Goal: Use online tool/utility

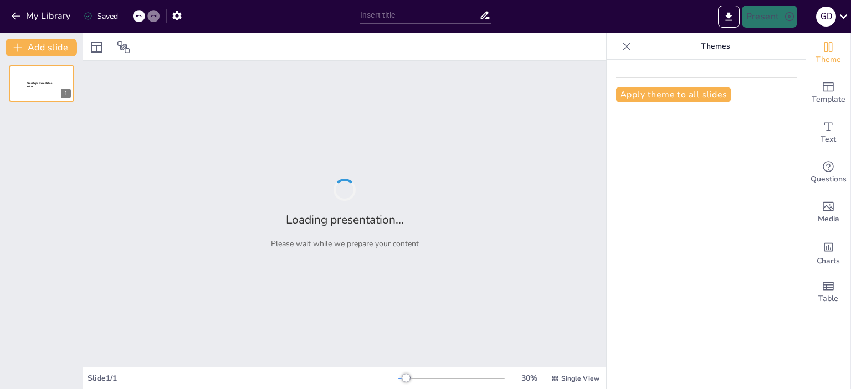
type input "New Sendsteps"
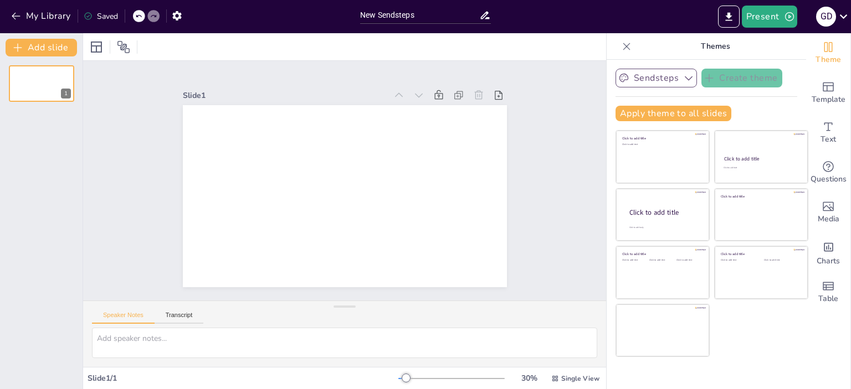
click at [683, 74] on icon "button" at bounding box center [688, 78] width 11 height 11
click at [823, 248] on icon "Add charts and graphs" at bounding box center [829, 248] width 12 height 12
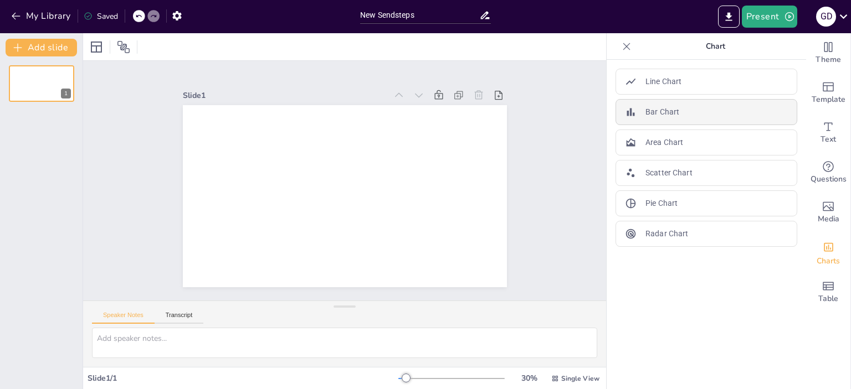
click at [653, 109] on p "Bar Chart" at bounding box center [662, 112] width 34 height 12
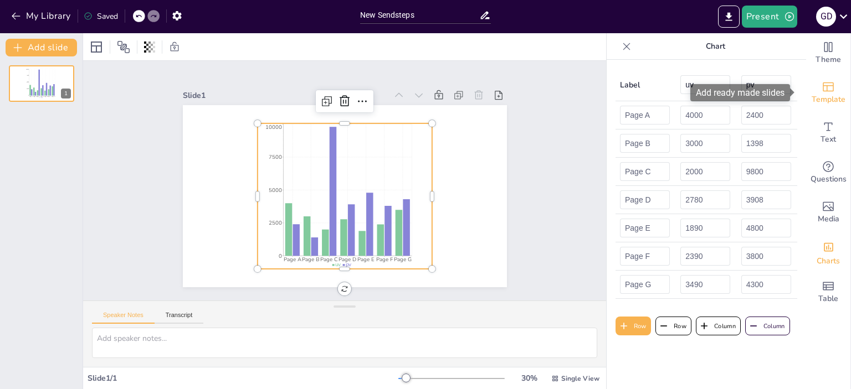
click at [814, 95] on span "Template" at bounding box center [829, 100] width 34 height 12
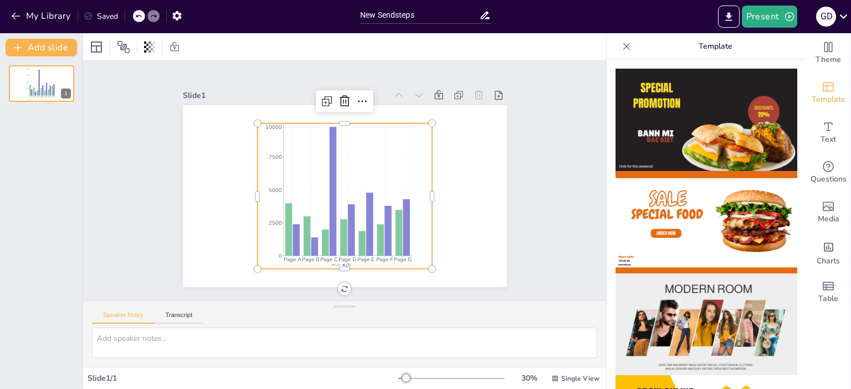
click at [727, 137] on img at bounding box center [706, 120] width 182 height 102
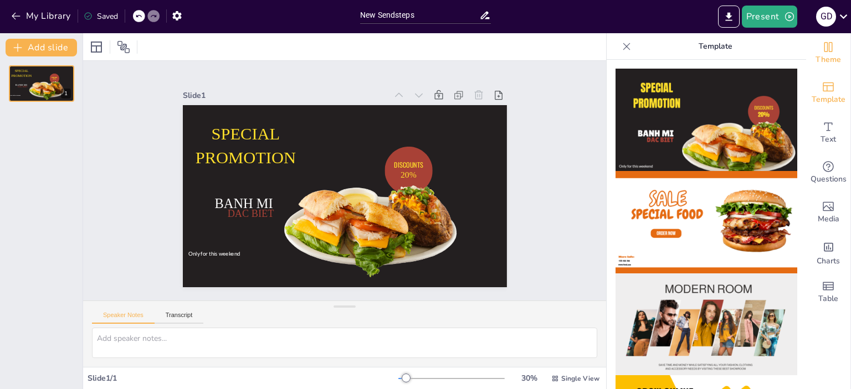
click at [822, 51] on icon "Change the overall theme" at bounding box center [828, 46] width 13 height 13
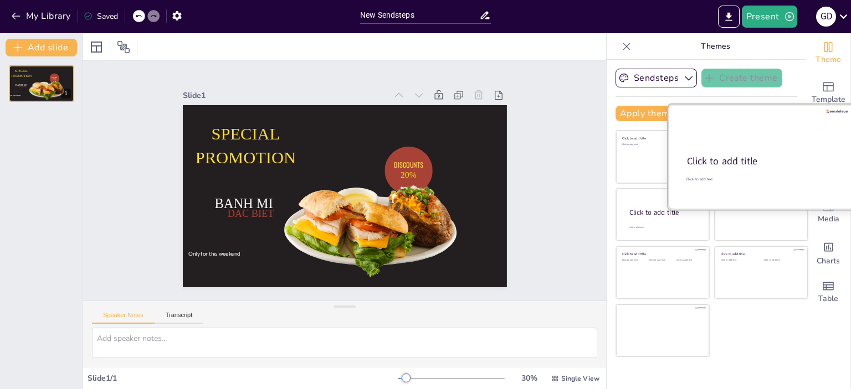
click at [679, 153] on div at bounding box center [761, 157] width 186 height 105
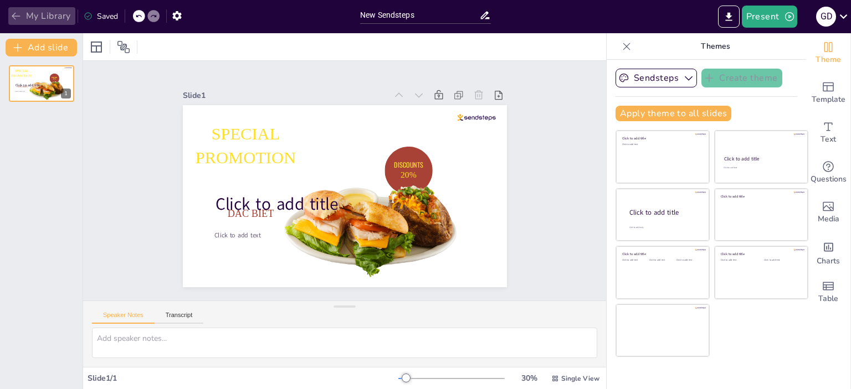
click at [51, 19] on button "My Library" at bounding box center [41, 16] width 67 height 18
